Goal: Task Accomplishment & Management: Manage account settings

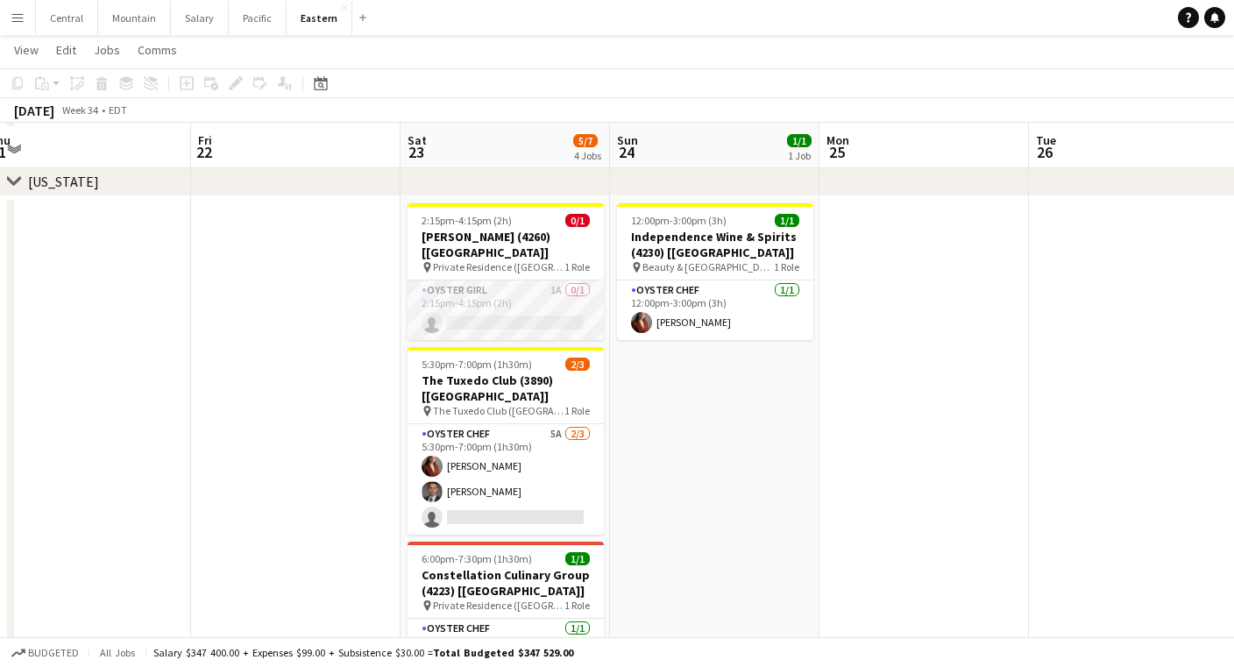
scroll to position [530, 0]
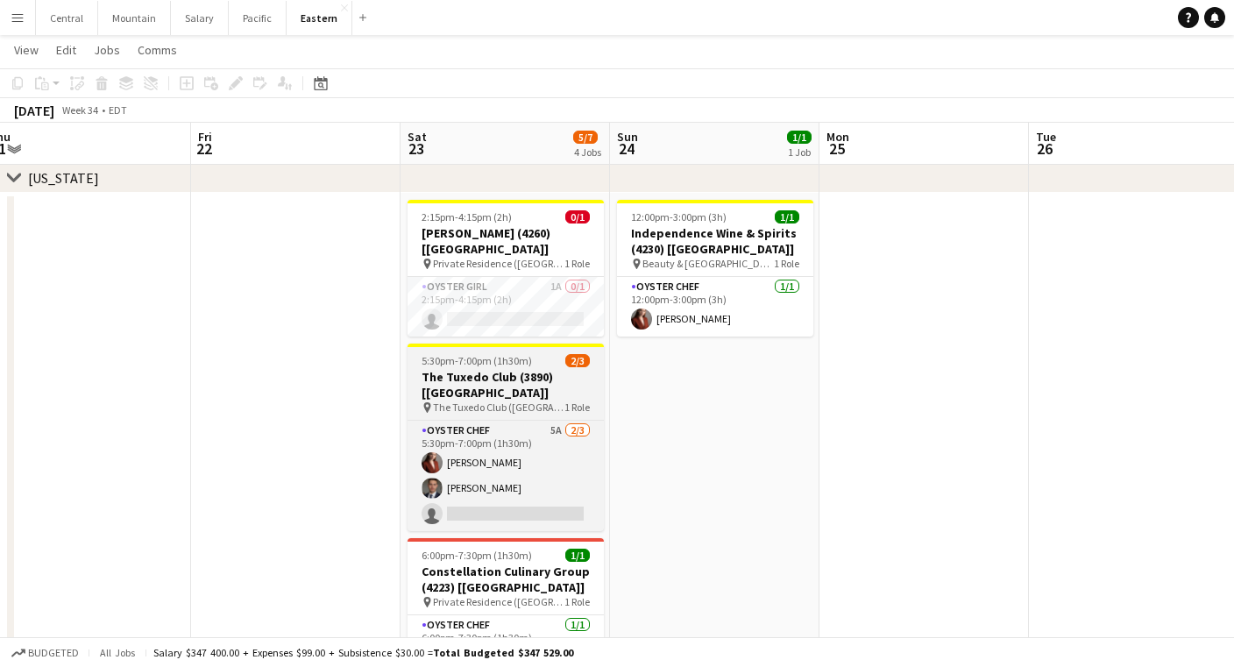
click at [466, 354] on span "5:30pm-7:00pm (1h30m)" at bounding box center [477, 360] width 110 height 13
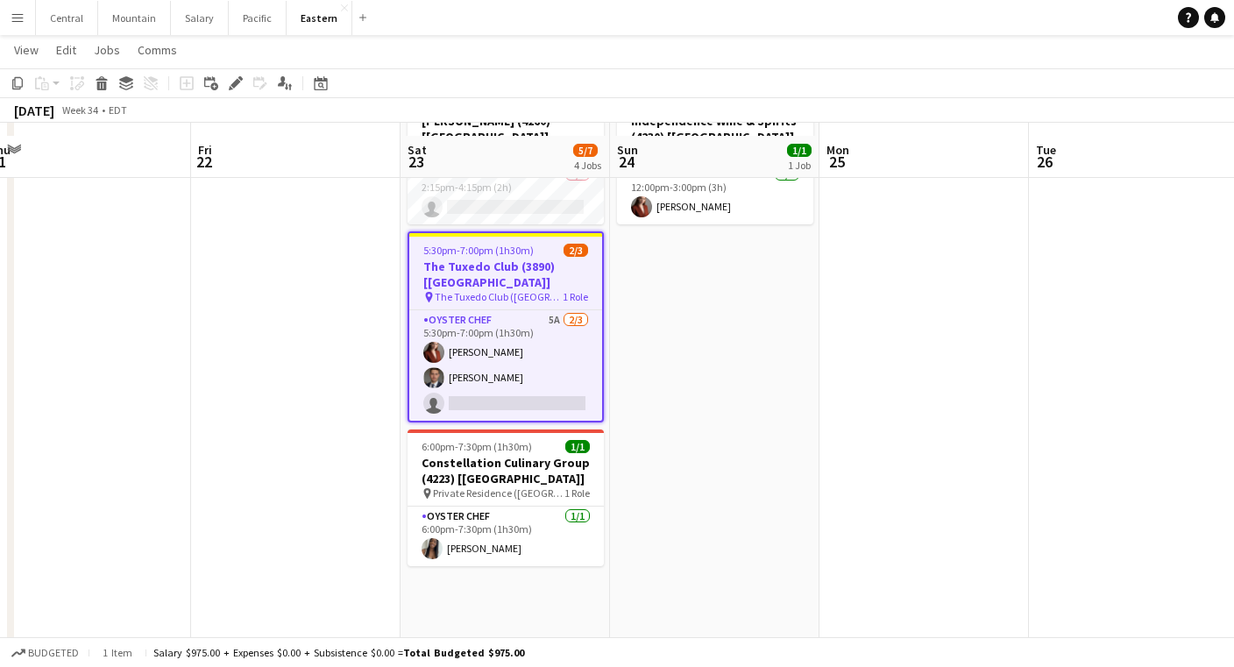
scroll to position [657, 0]
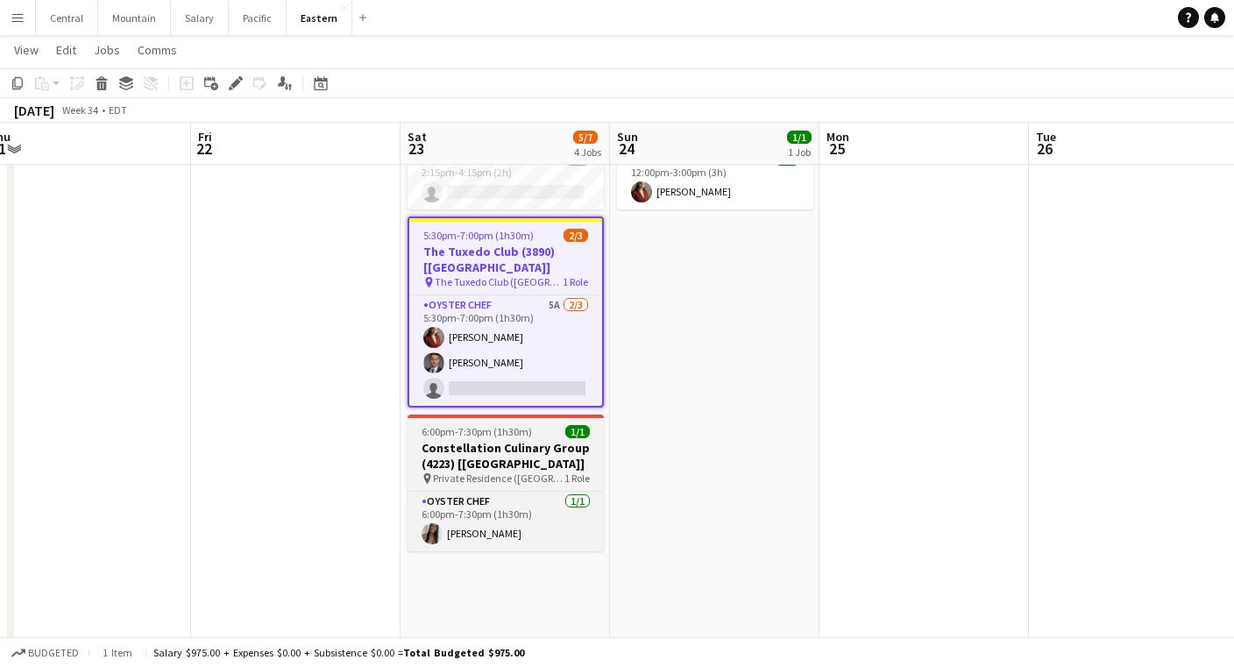
click at [451, 440] on h3 "Constellation Culinary Group (4223) [[GEOGRAPHIC_DATA]]" at bounding box center [506, 456] width 196 height 32
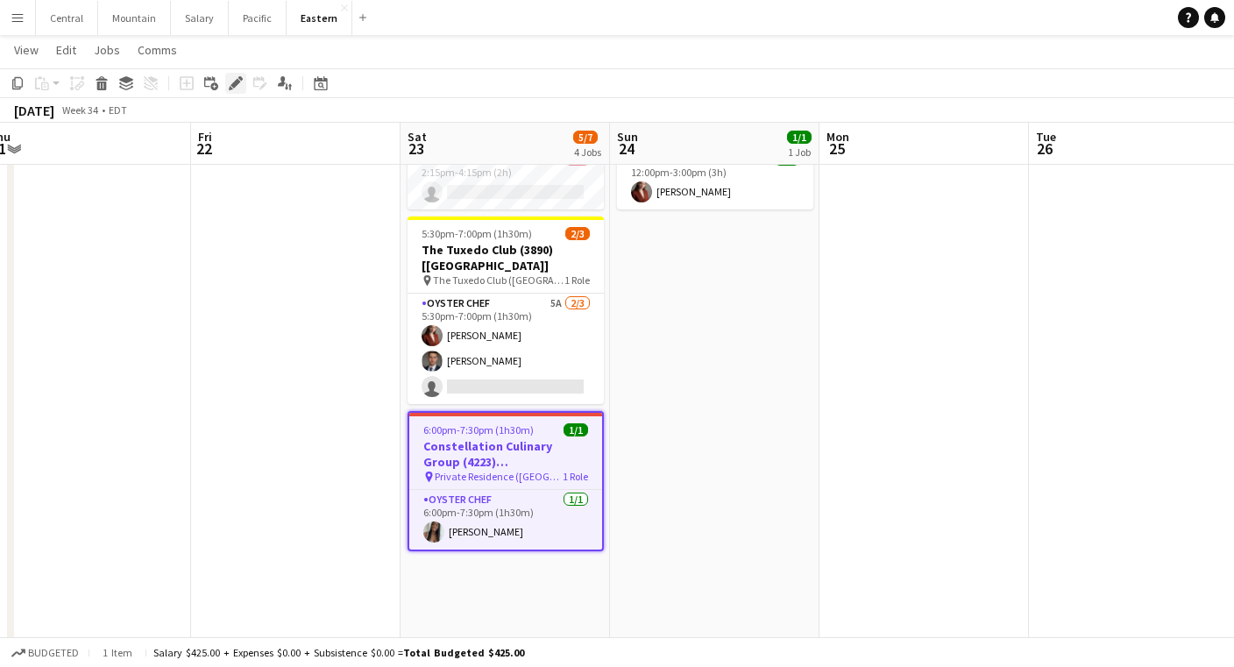
click at [230, 82] on icon "Edit" at bounding box center [236, 83] width 14 height 14
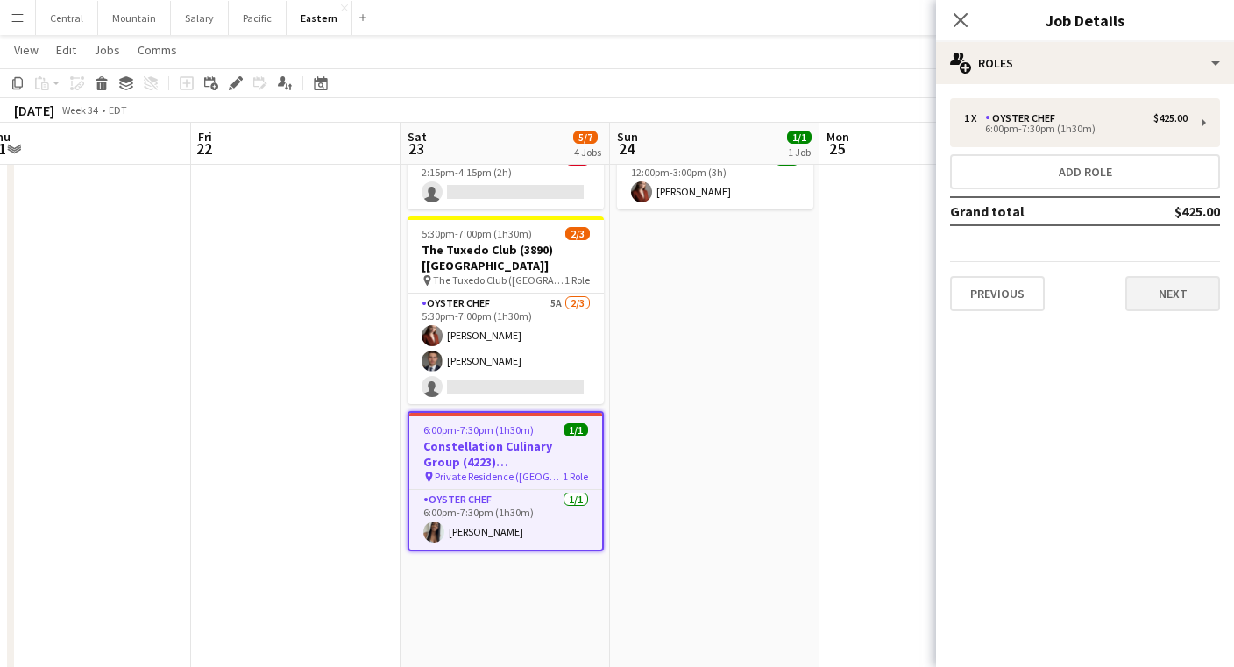
click at [1165, 294] on button "Next" at bounding box center [1172, 293] width 95 height 35
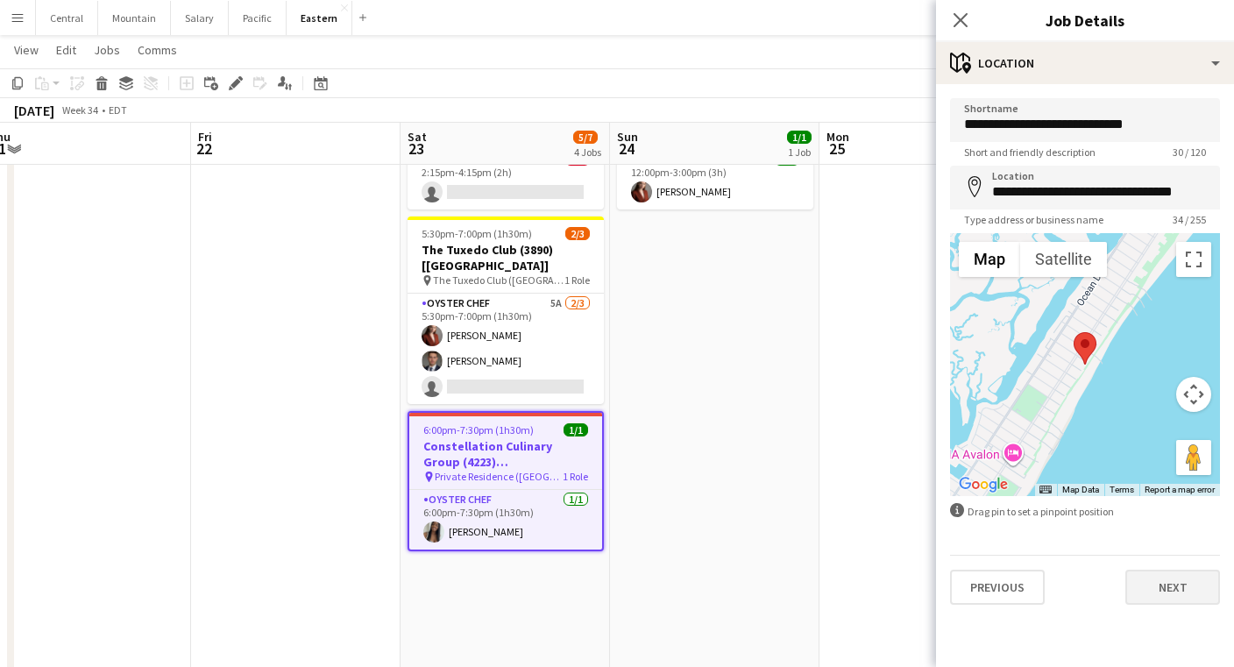
click at [1174, 585] on button "Next" at bounding box center [1172, 587] width 95 height 35
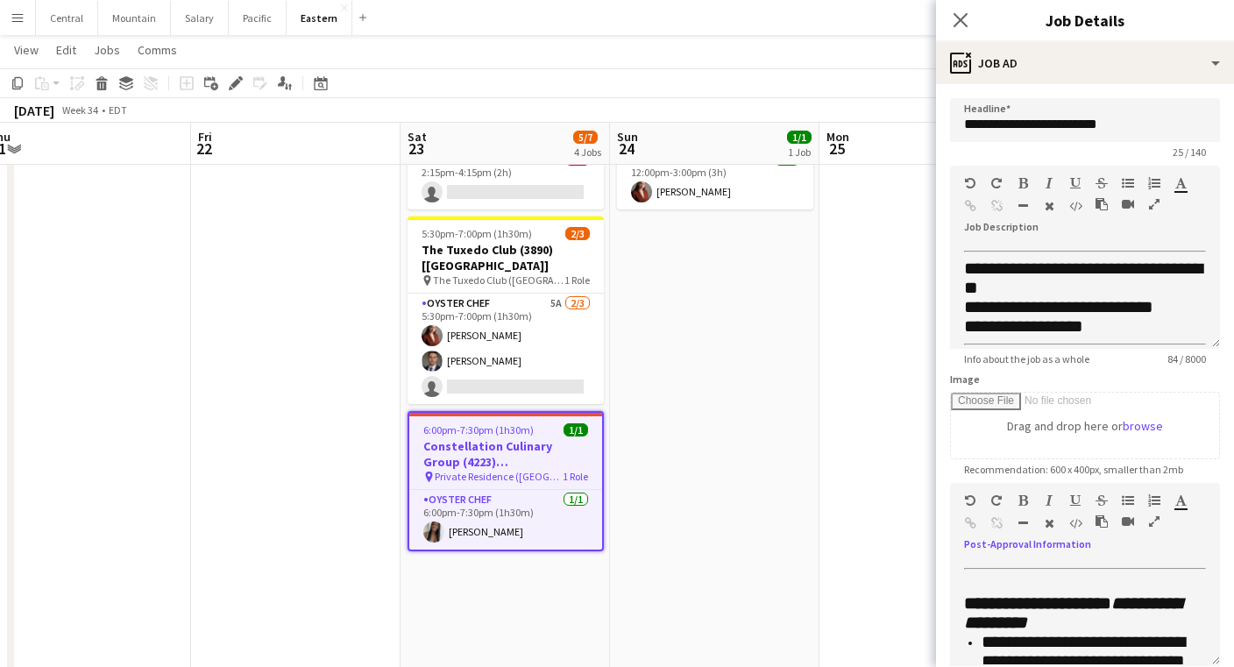
click at [1156, 515] on icon "button" at bounding box center [1154, 521] width 11 height 12
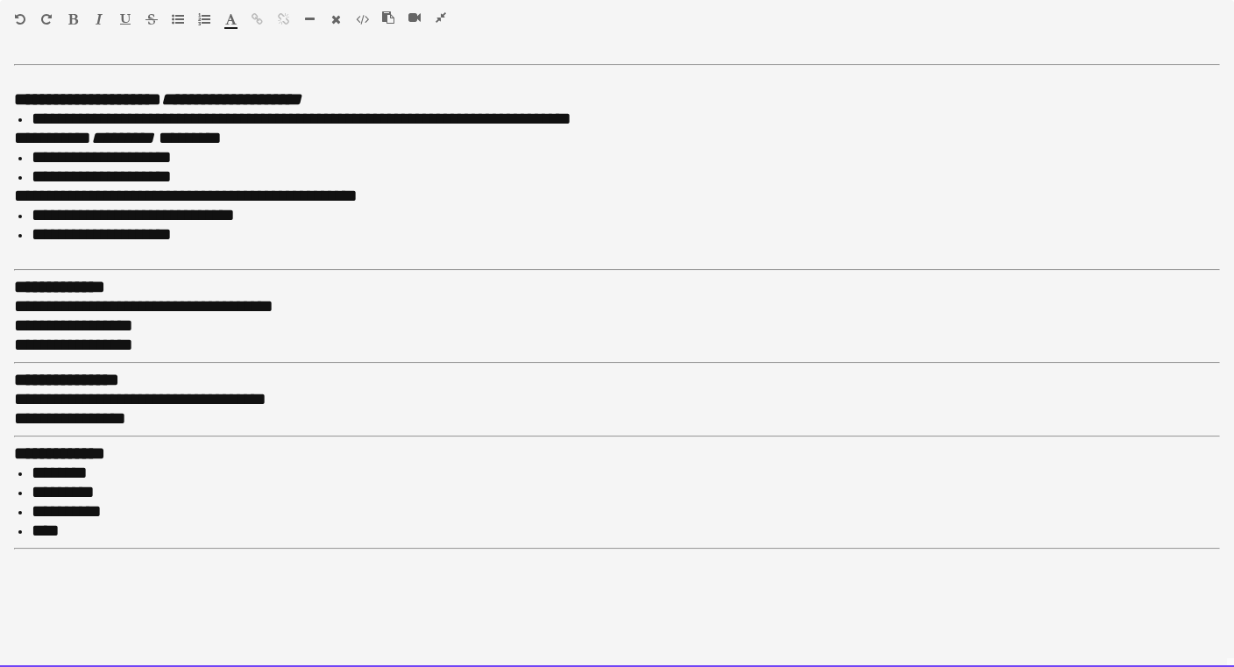
click at [254, 130] on div "**********" at bounding box center [617, 138] width 1206 height 19
paste div
drag, startPoint x: 254, startPoint y: 131, endPoint x: 16, endPoint y: 136, distance: 238.4
click at [16, 136] on span "**********" at bounding box center [84, 138] width 140 height 18
drag, startPoint x: 74, startPoint y: 135, endPoint x: 18, endPoint y: 134, distance: 56.1
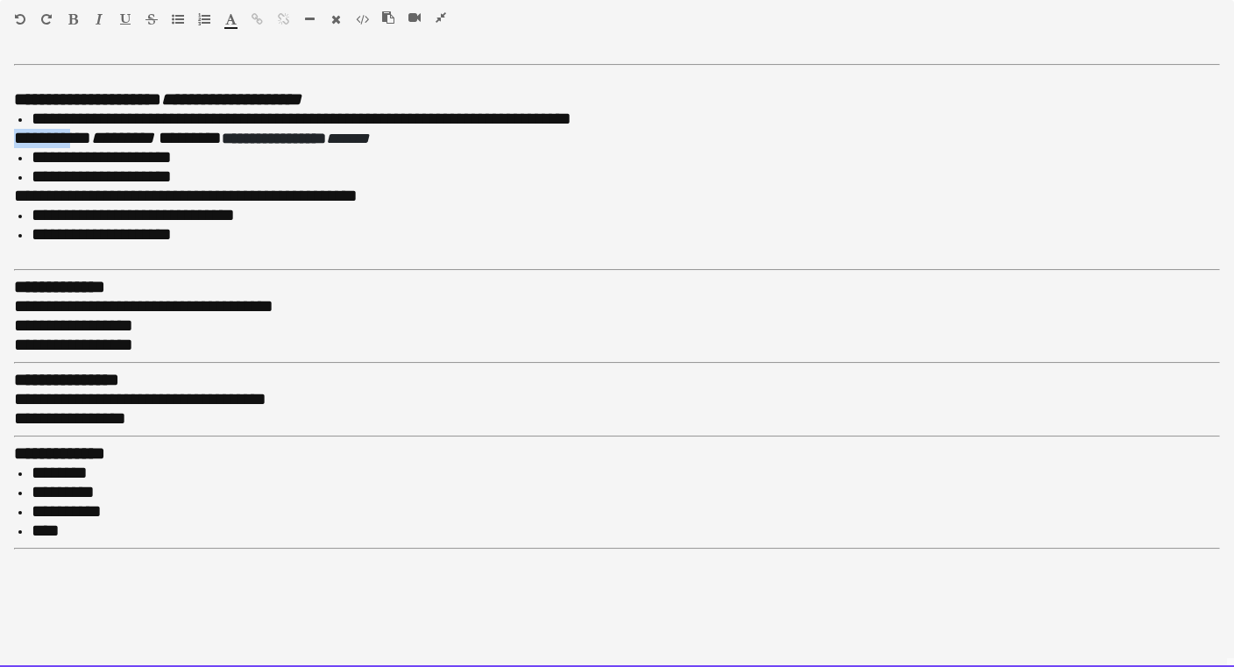
click at [18, 134] on span "**********" at bounding box center [84, 138] width 140 height 18
drag, startPoint x: 167, startPoint y: 138, endPoint x: 126, endPoint y: 137, distance: 40.3
click at [126, 137] on icon "********" at bounding box center [129, 138] width 63 height 18
drag, startPoint x: 255, startPoint y: 138, endPoint x: 472, endPoint y: 140, distance: 217.4
click at [472, 140] on div "**********" at bounding box center [617, 138] width 1206 height 19
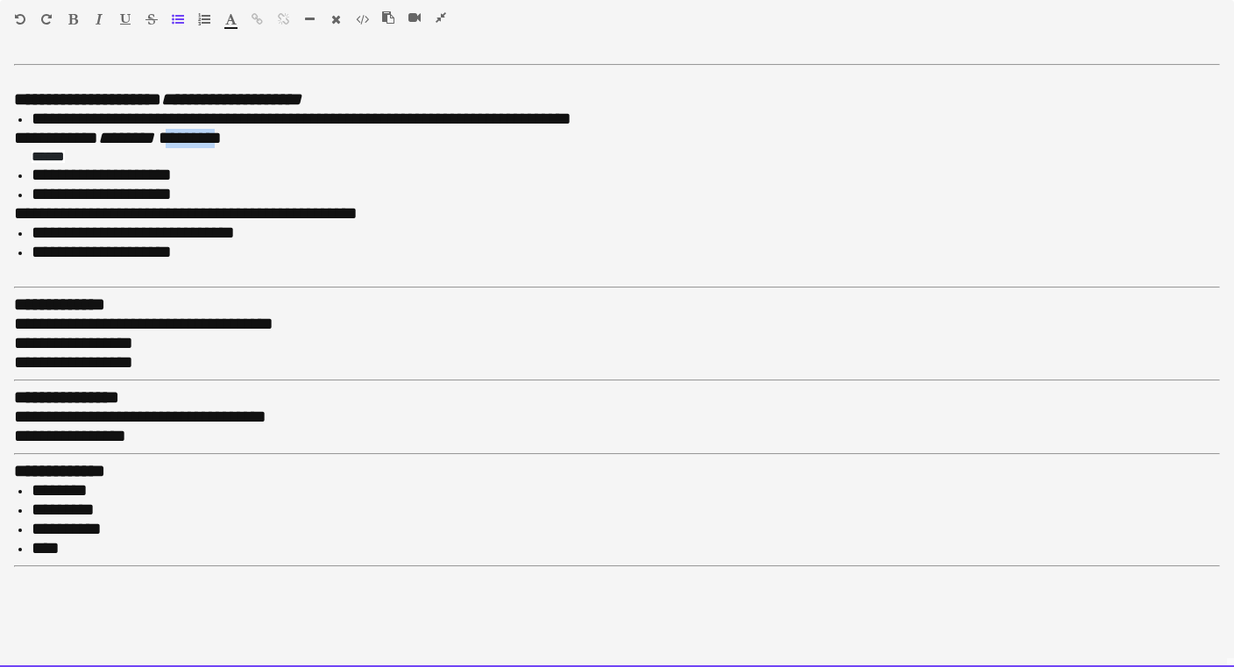
drag, startPoint x: 246, startPoint y: 137, endPoint x: 189, endPoint y: 137, distance: 57.0
click at [189, 137] on span "*********" at bounding box center [190, 138] width 63 height 18
drag, startPoint x: 103, startPoint y: 150, endPoint x: 16, endPoint y: 150, distance: 87.6
click at [16, 150] on ul "**********" at bounding box center [617, 176] width 1206 height 56
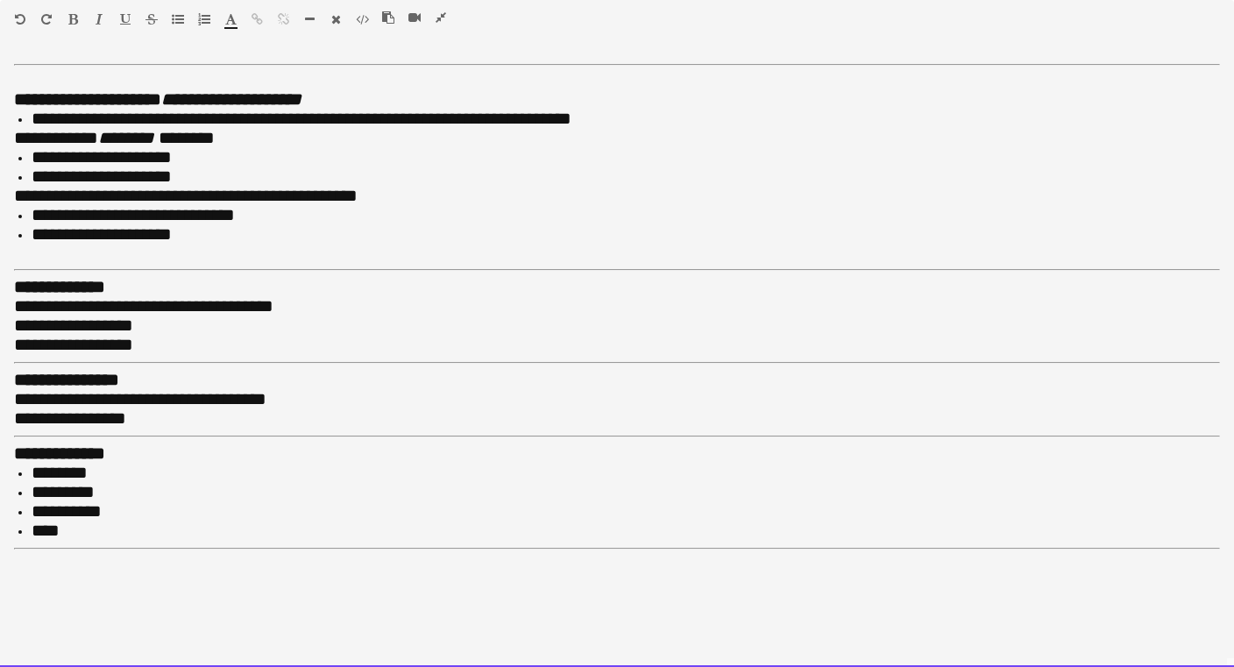
click at [440, 5] on div "Standard Heading 1 Heading 2 Heading 3 Heading 4 Heading 5 Heading 6 Heading 7 …" at bounding box center [617, 22] width 1234 height 45
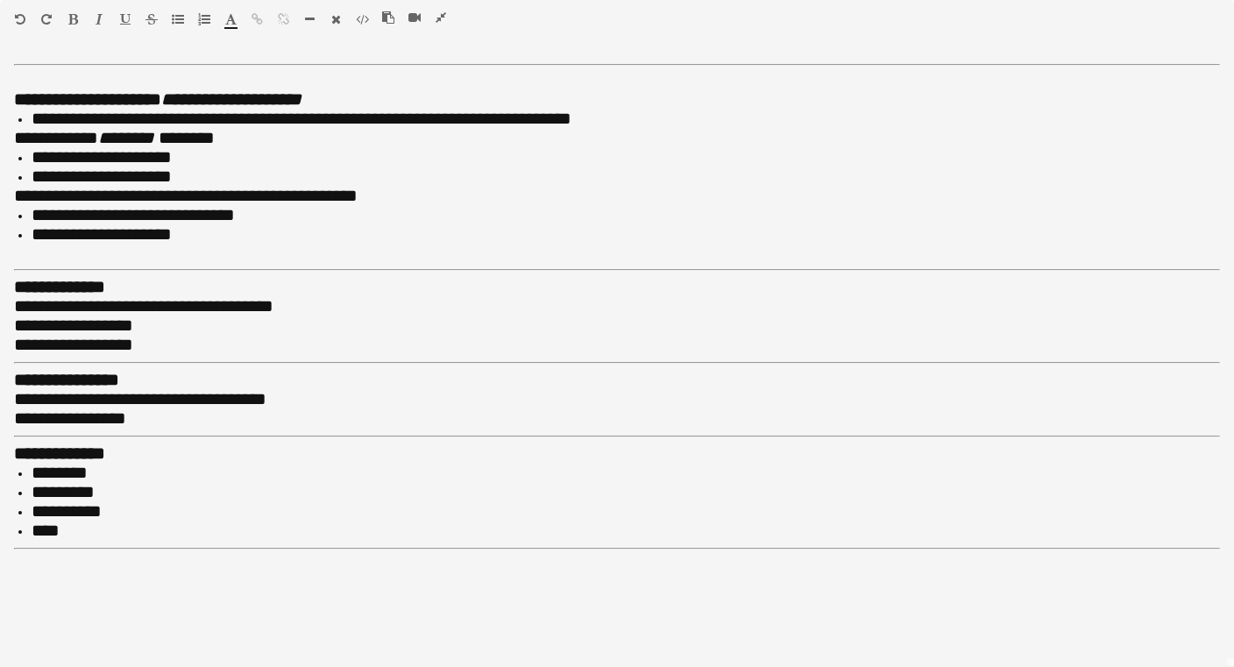
click at [442, 20] on icon "button" at bounding box center [441, 17] width 11 height 12
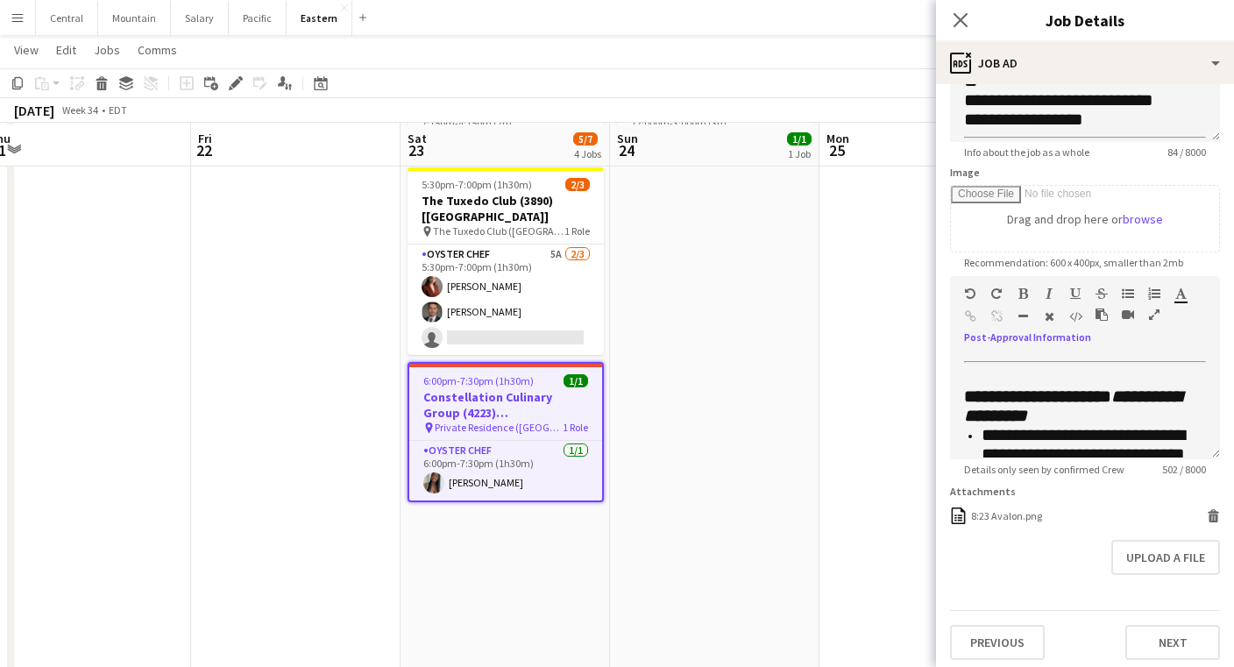
scroll to position [708, 0]
click at [1209, 515] on icon at bounding box center [1213, 518] width 9 height 8
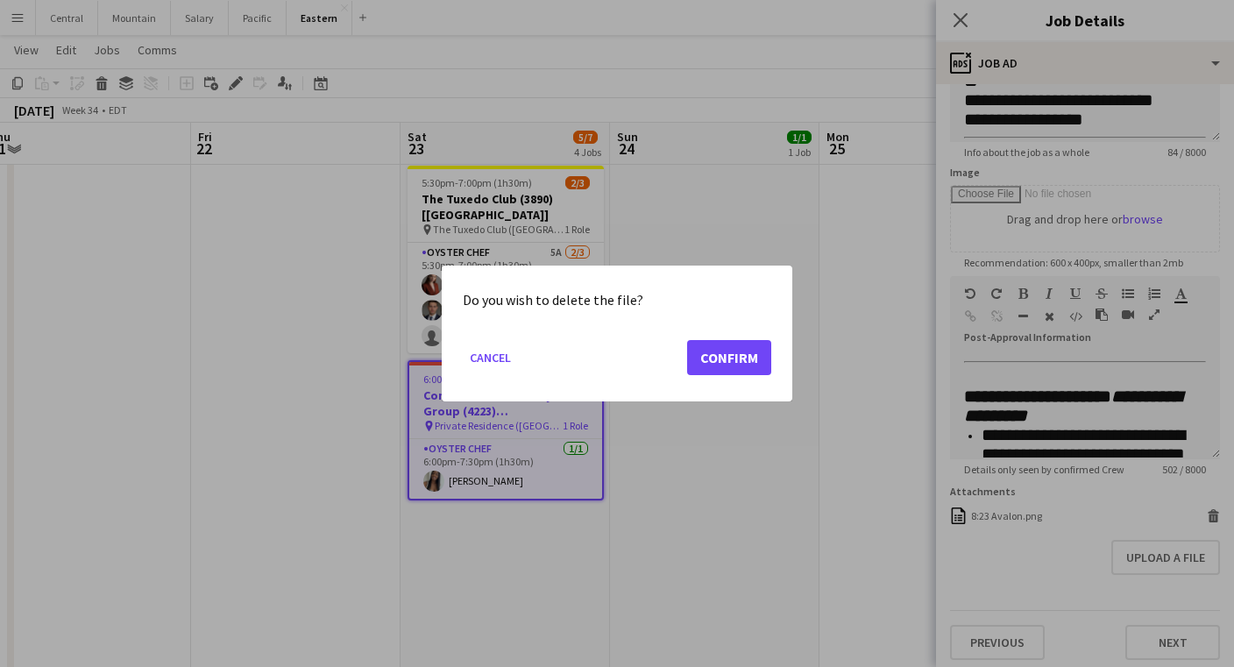
click at [762, 372] on button "Confirm" at bounding box center [729, 357] width 84 height 35
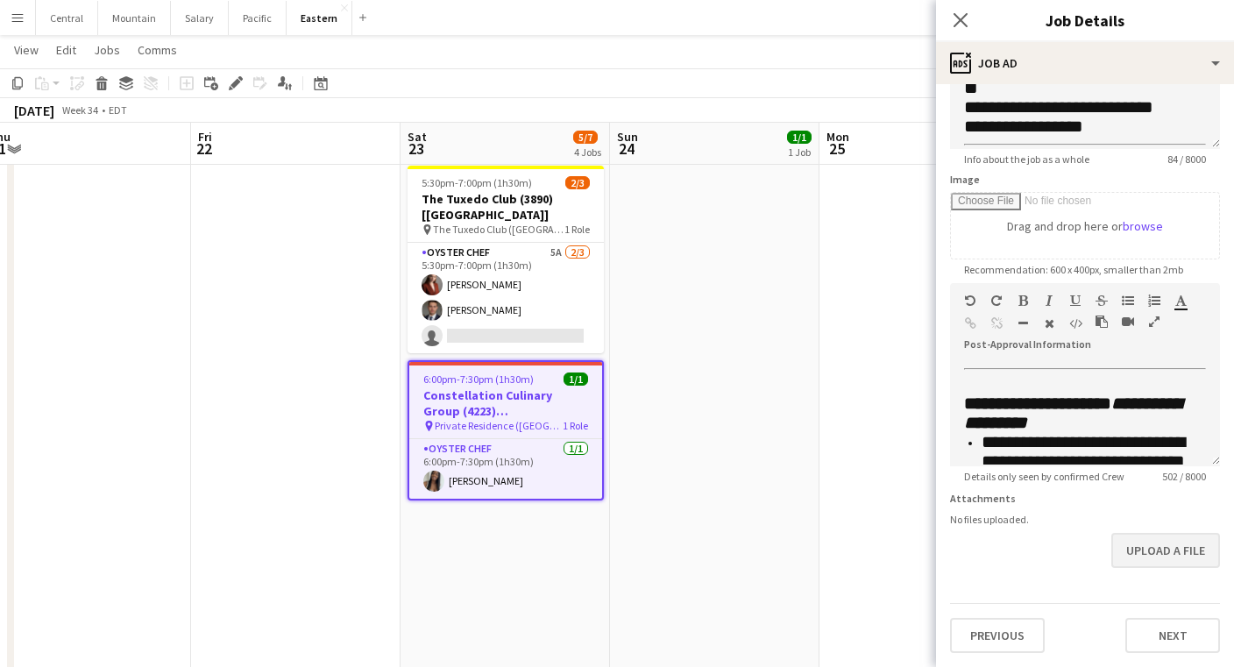
click at [1145, 542] on button "Upload a file" at bounding box center [1165, 550] width 109 height 35
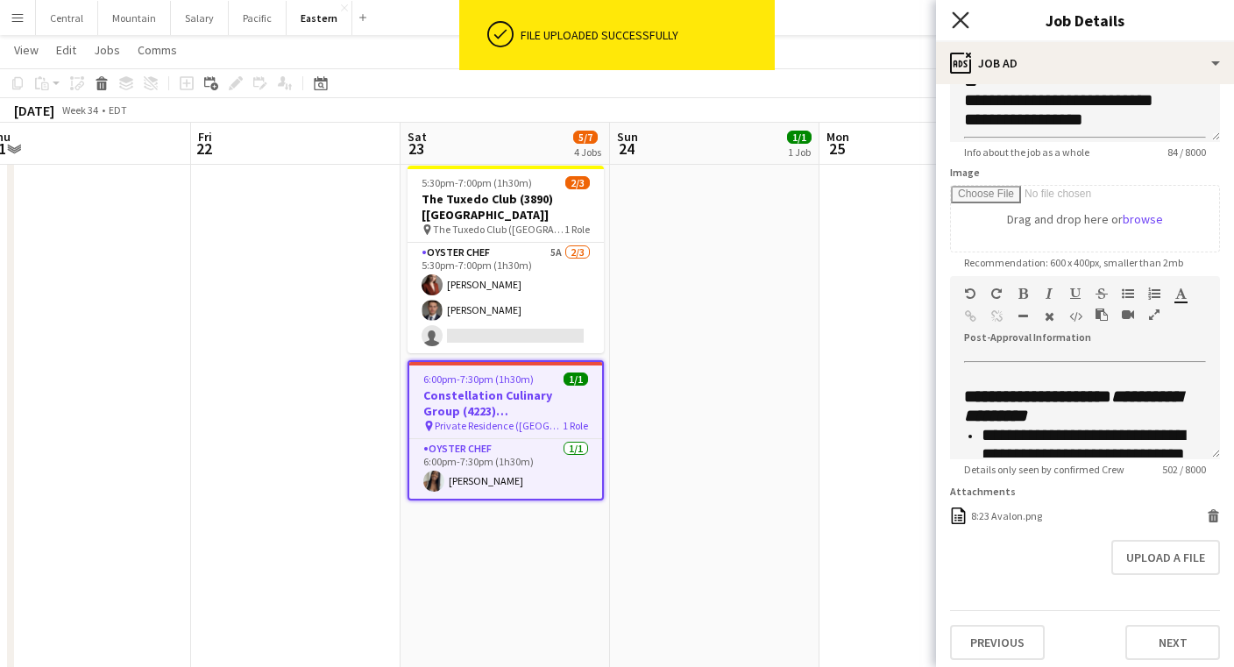
click at [961, 15] on icon "Close pop-in" at bounding box center [960, 19] width 17 height 17
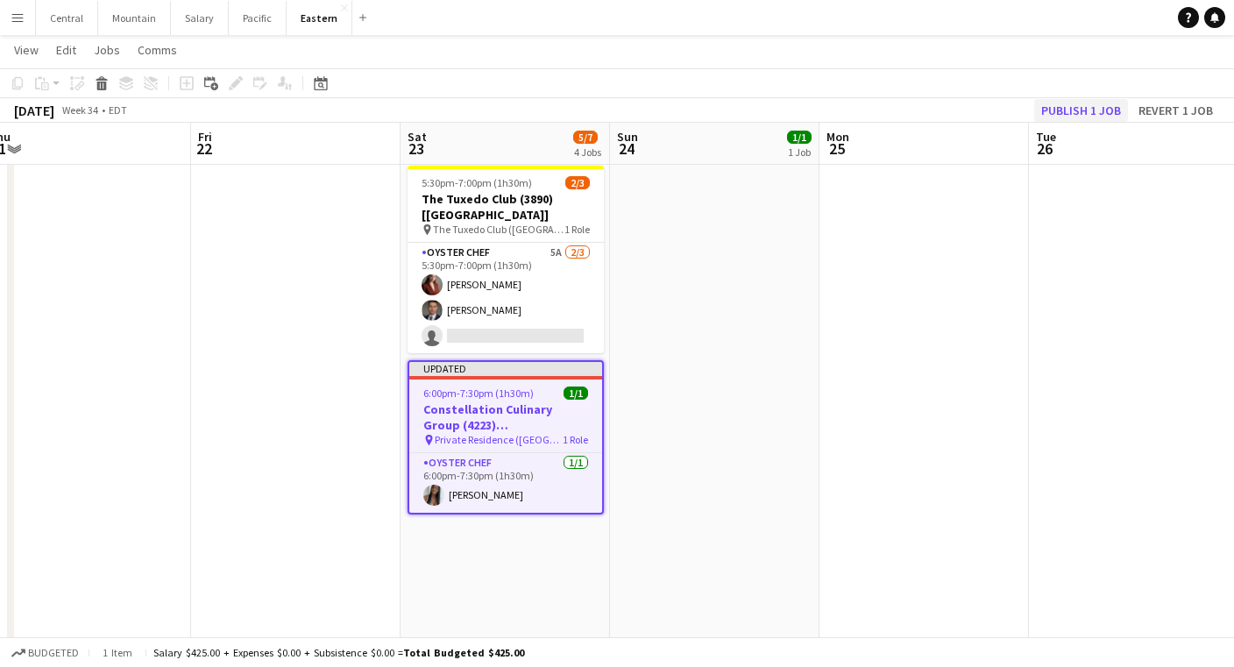
click at [1073, 104] on button "Publish 1 job" at bounding box center [1081, 110] width 94 height 23
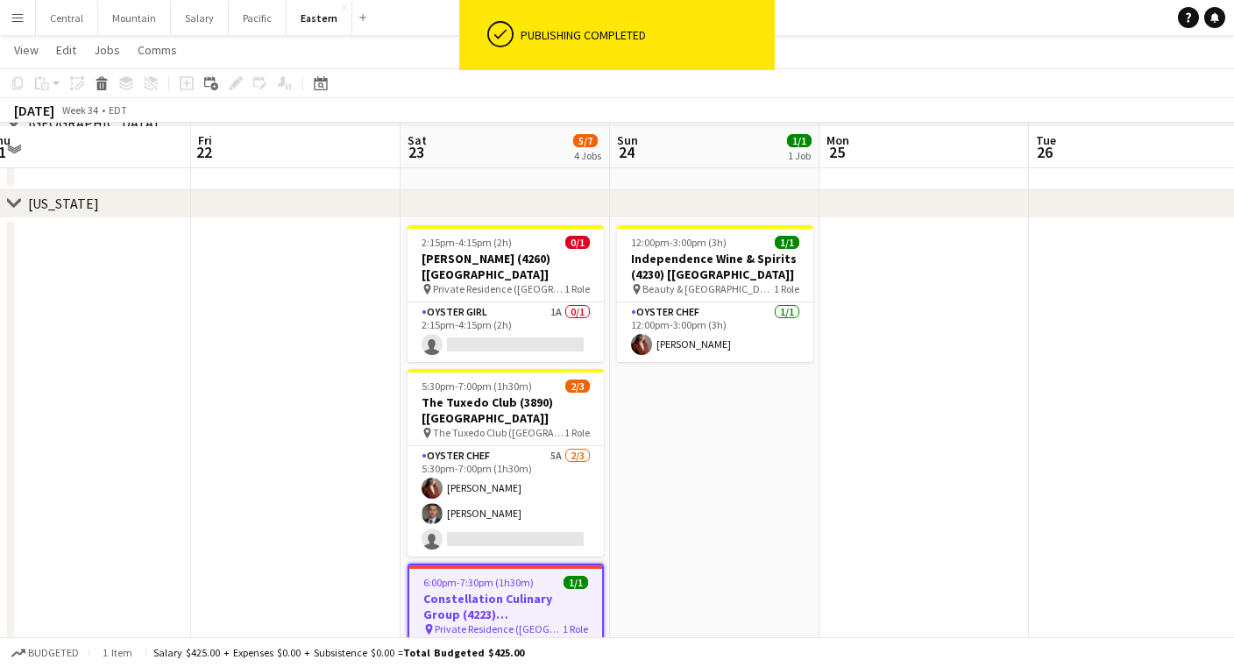
scroll to position [485, 0]
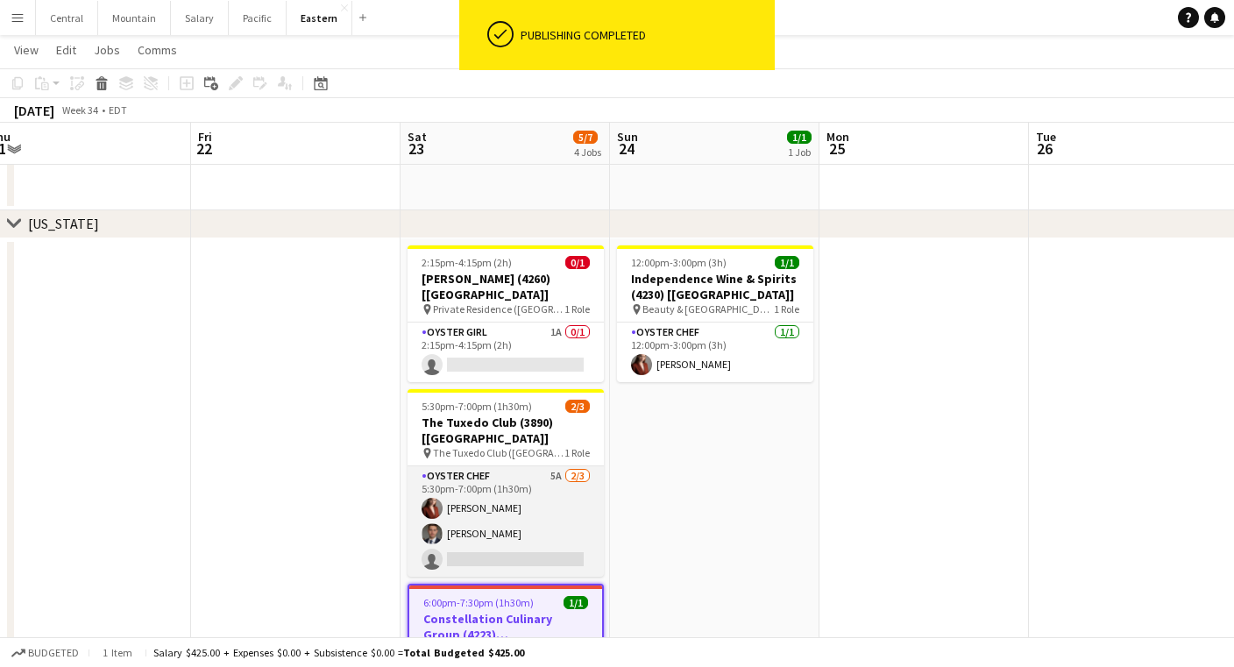
click at [535, 468] on app-card-role "Oyster Chef 5A [DATE] 5:30pm-7:00pm (1h30m) [PERSON_NAME] Artych [PERSON_NAME] …" at bounding box center [506, 521] width 196 height 110
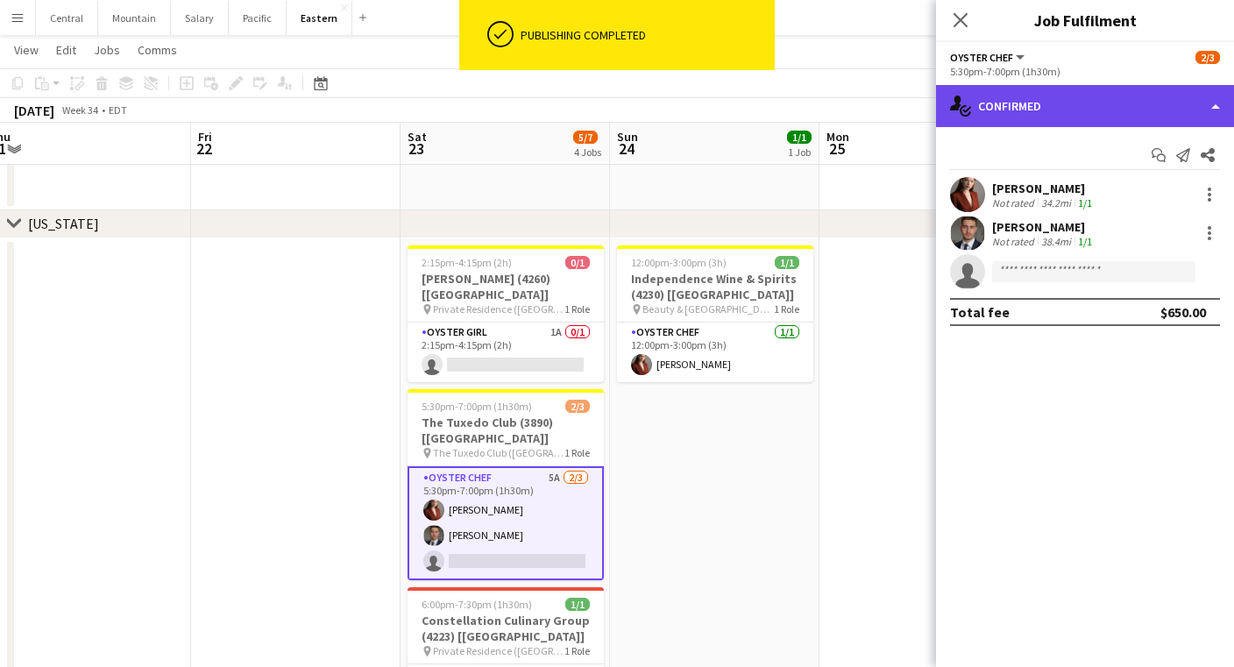
click at [1046, 111] on div "single-neutral-actions-check-2 Confirmed" at bounding box center [1085, 106] width 298 height 42
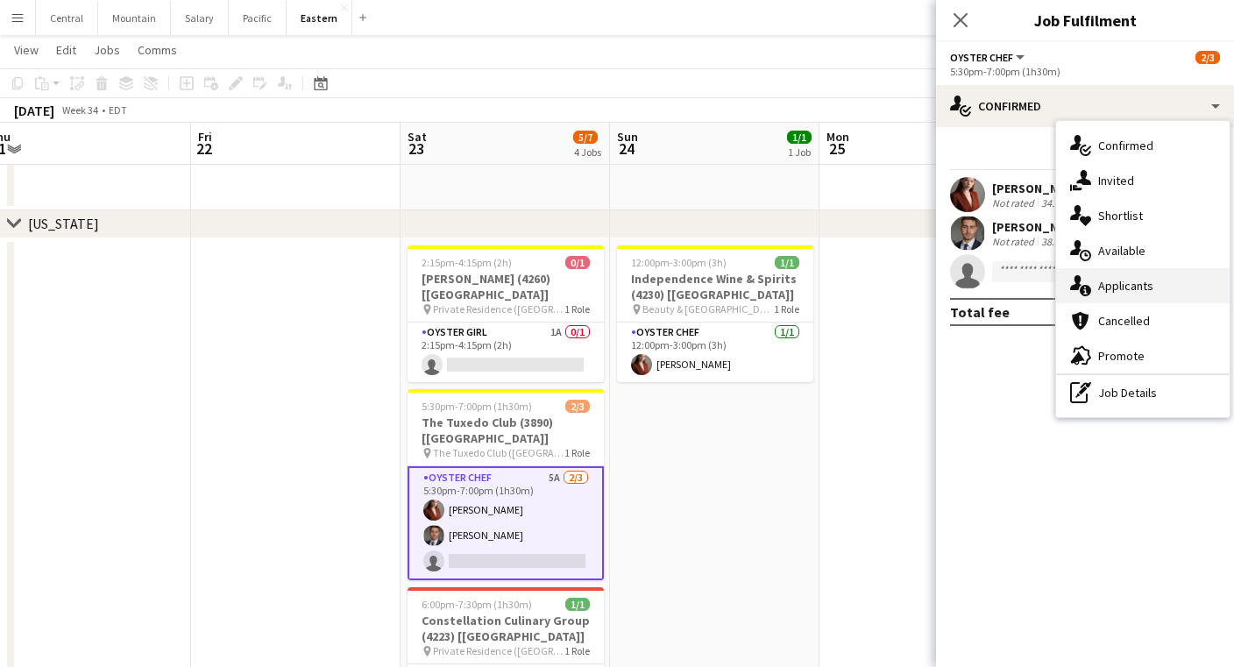
click at [1116, 287] on div "single-neutral-actions-information Applicants" at bounding box center [1143, 285] width 174 height 35
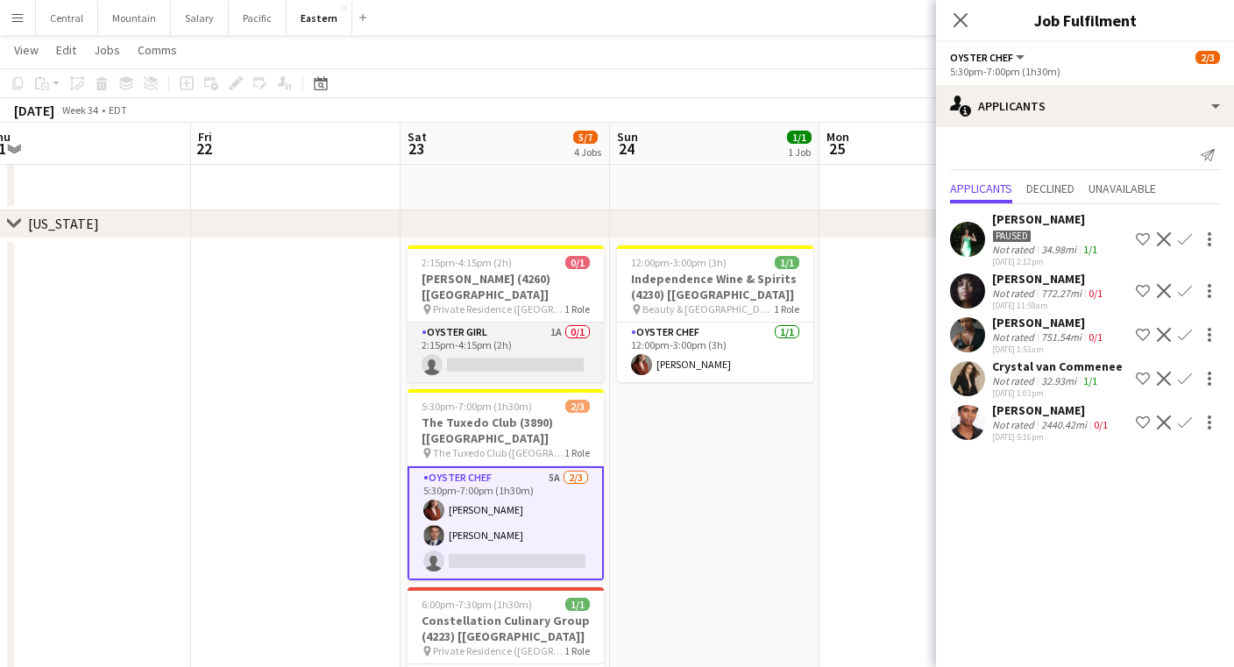
click at [486, 340] on app-card-role "Oyster Girl 1A 0/1 2:15pm-4:15pm (2h) single-neutral-actions" at bounding box center [506, 353] width 196 height 60
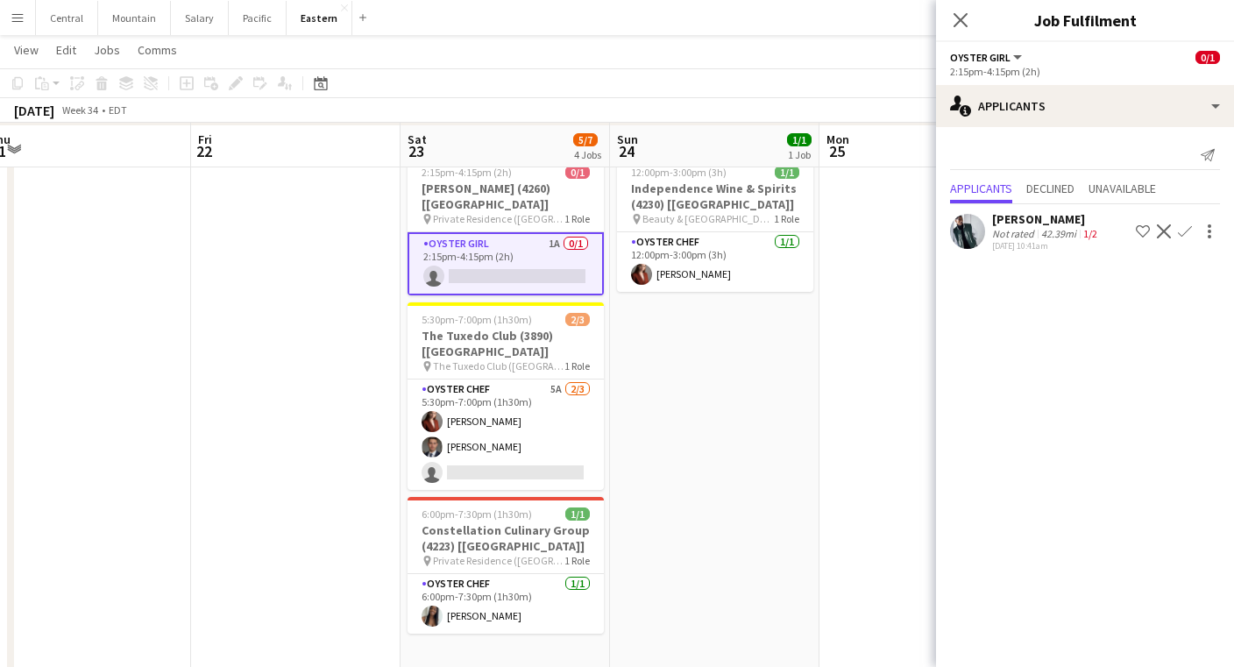
scroll to position [578, 0]
